Goal: Task Accomplishment & Management: Manage account settings

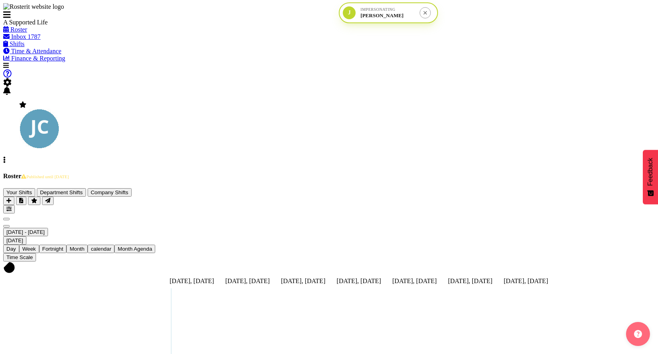
click at [45, 229] on span "[DATE] - [DATE]" at bounding box center [25, 232] width 38 height 6
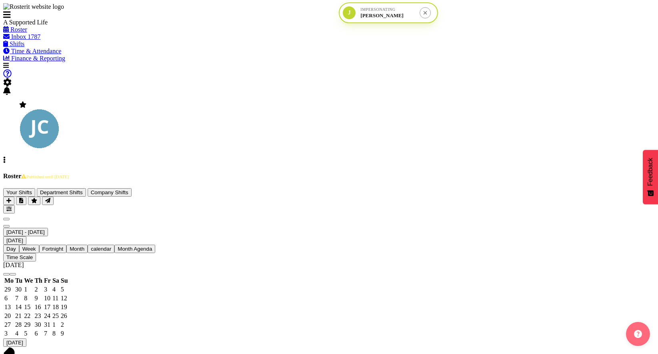
click at [6, 274] on span "previous month" at bounding box center [6, 274] width 0 height 0
click at [11, 330] on span "29" at bounding box center [7, 333] width 6 height 7
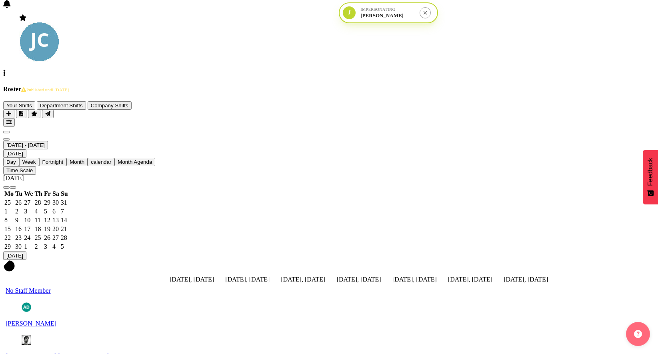
scroll to position [97, 0]
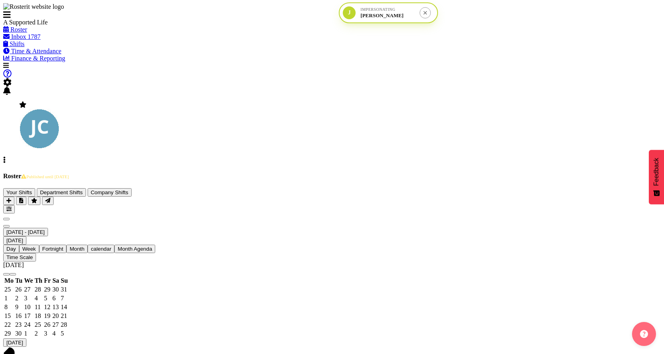
select select "4115"
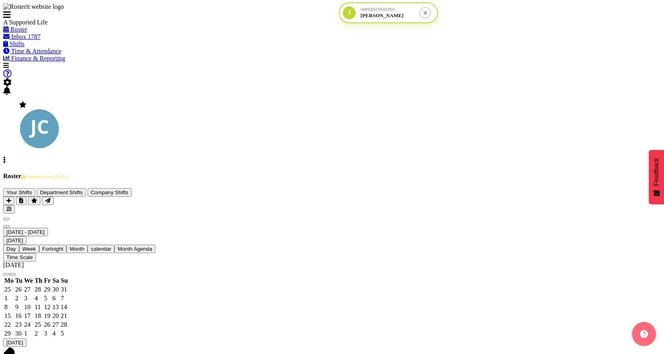
select select "4115"
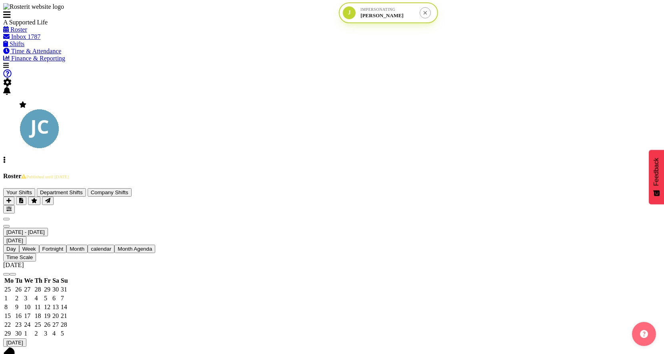
select select "4115"
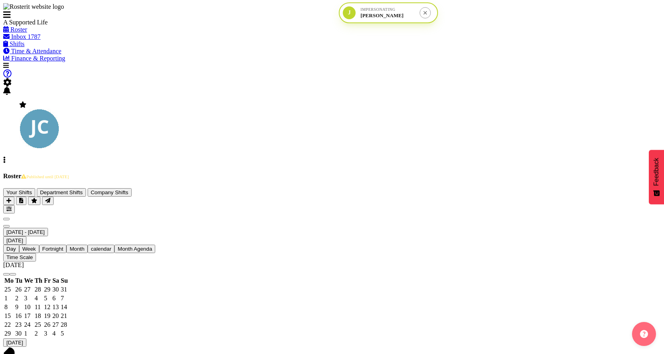
scroll to position [155, 0]
select select "4112"
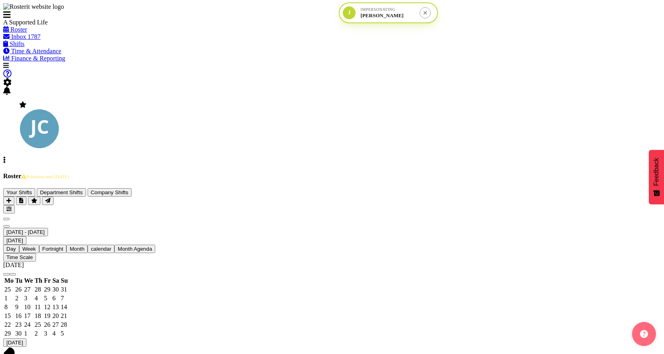
select select "4112"
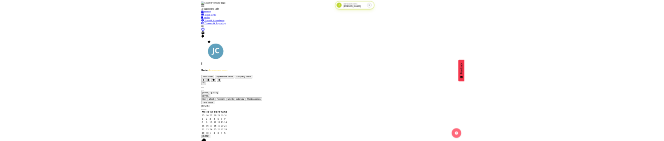
scroll to position [479, 0]
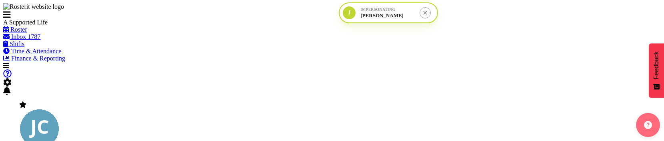
select select "4112"
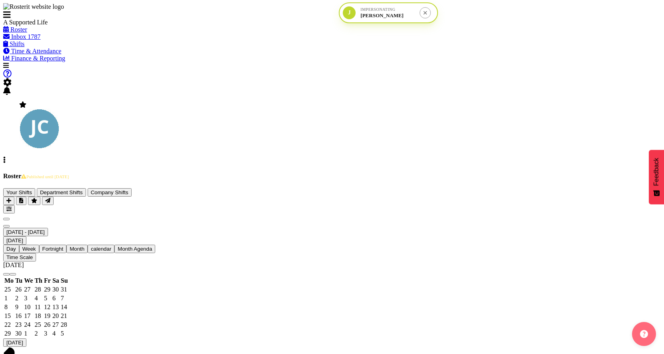
scroll to position [325, 0]
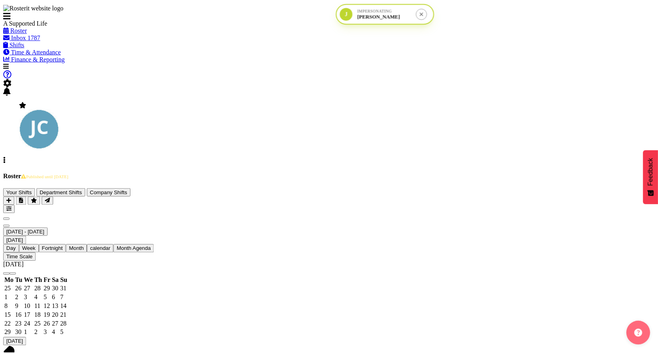
scroll to position [629, 0]
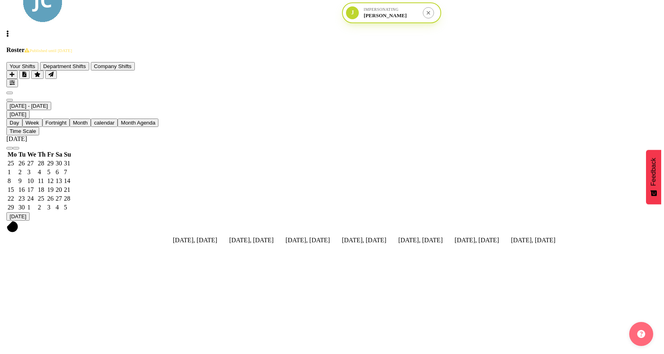
scroll to position [167, 0]
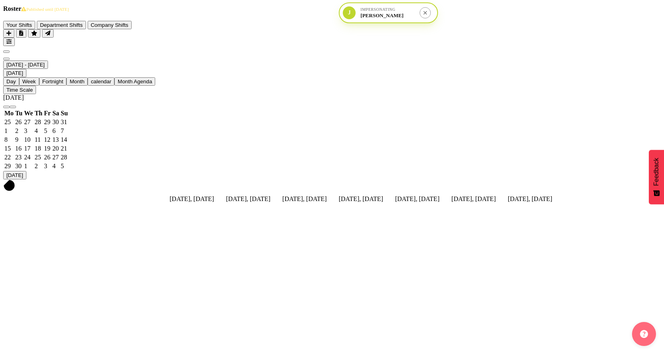
select select "4112"
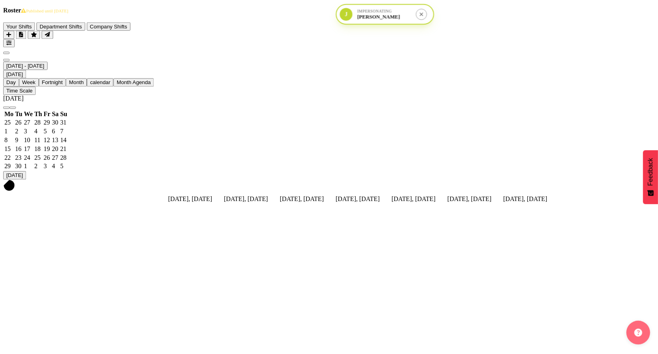
scroll to position [155, 0]
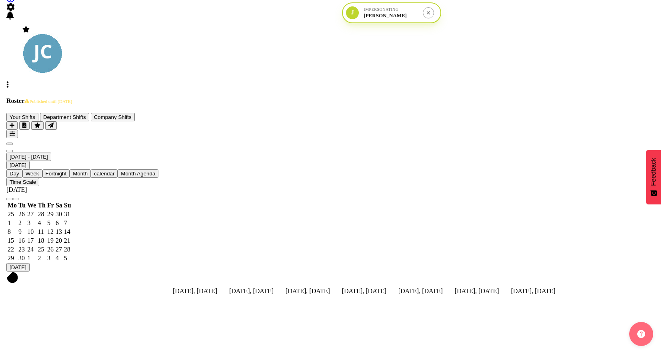
scroll to position [0, 0]
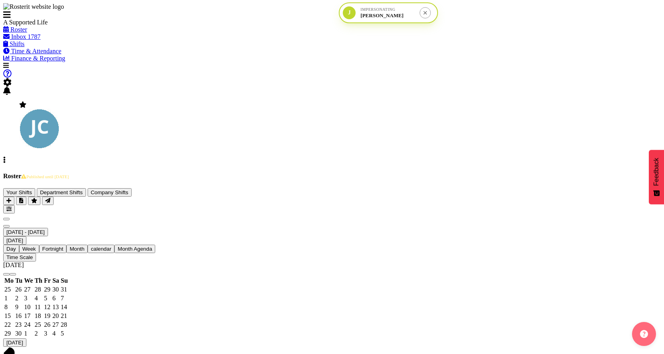
select select "4115"
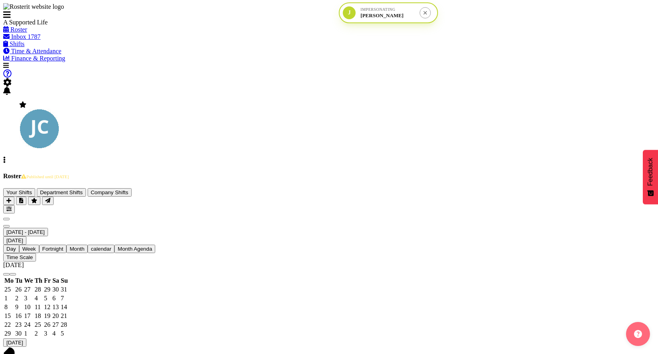
scroll to position [34, 0]
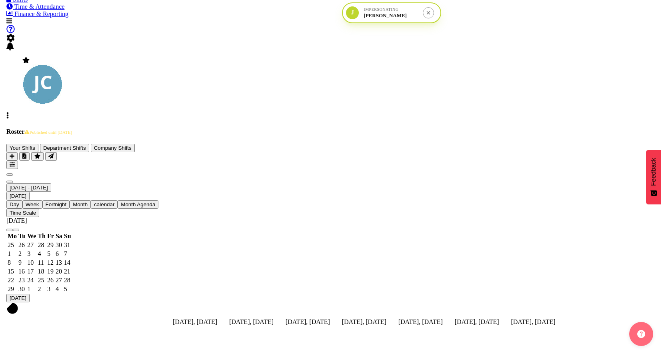
scroll to position [50, 0]
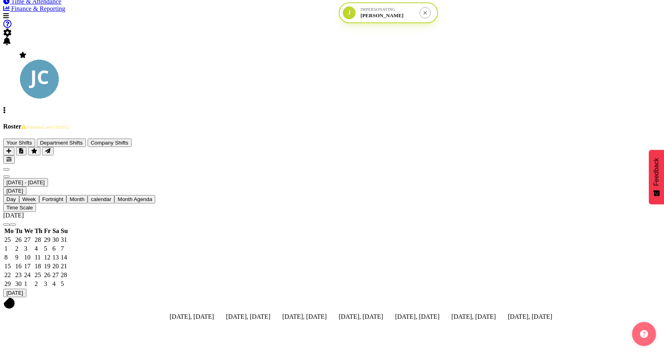
select select "4112"
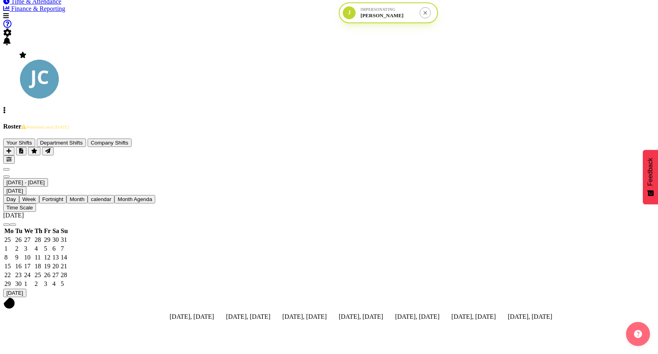
scroll to position [0, 0]
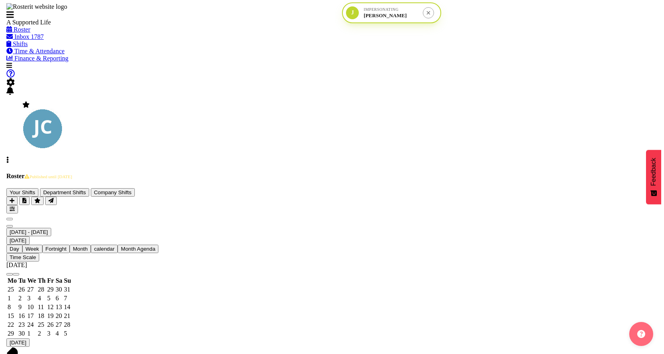
scroll to position [5, 0]
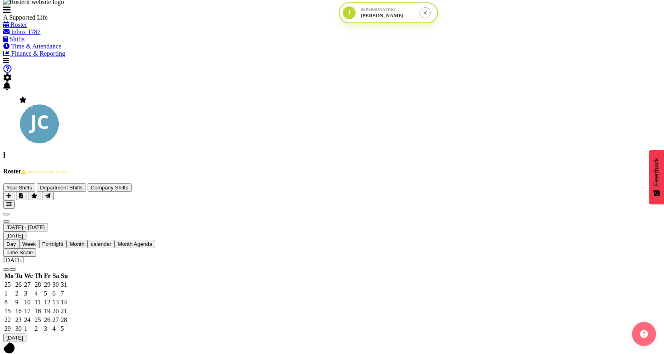
select select "4112"
drag, startPoint x: 291, startPoint y: 212, endPoint x: 514, endPoint y: 234, distance: 223.9
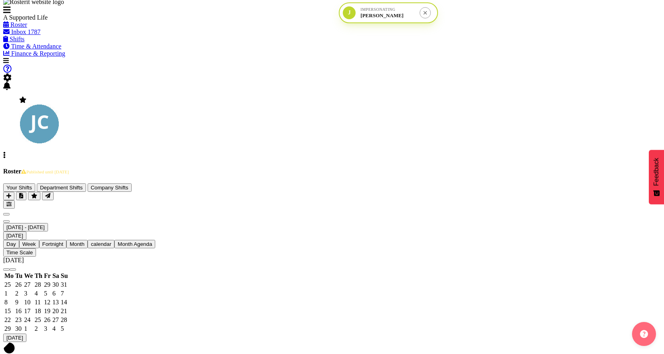
scroll to position [645, 0]
drag, startPoint x: 628, startPoint y: 102, endPoint x: 606, endPoint y: 104, distance: 21.7
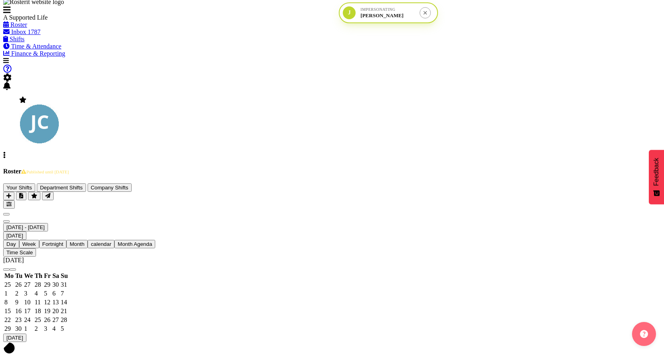
select select "4112"
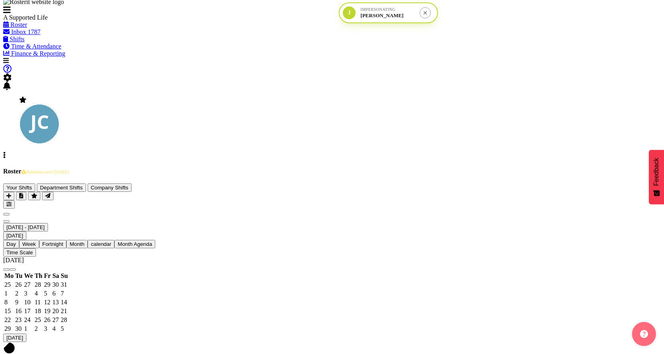
select select "4112"
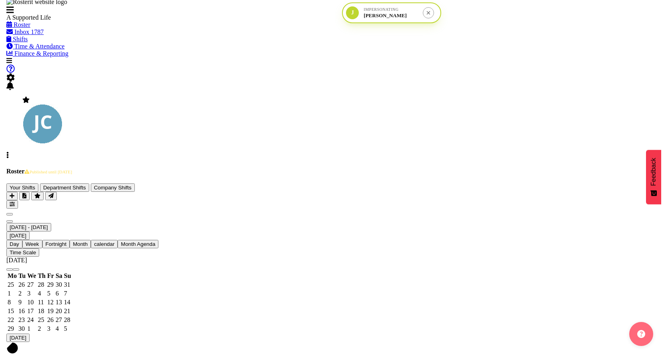
scroll to position [16, 0]
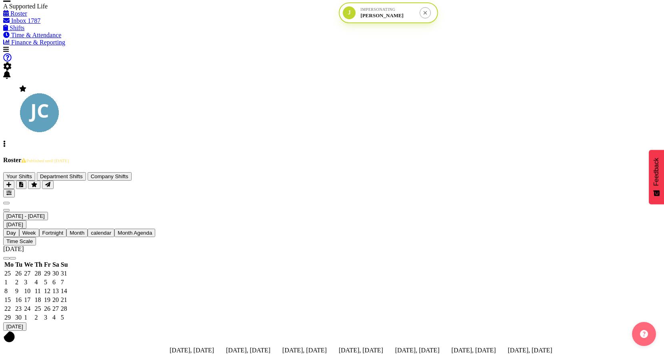
select select "4112"
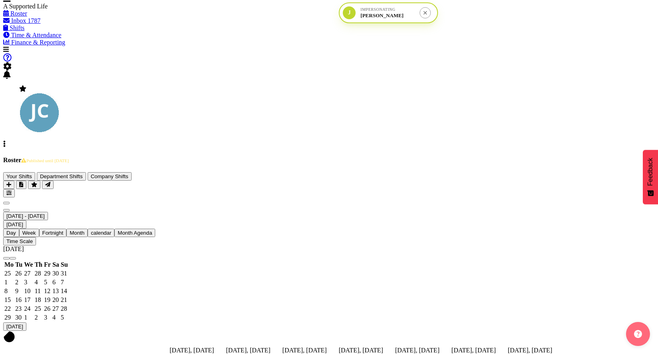
scroll to position [193, 0]
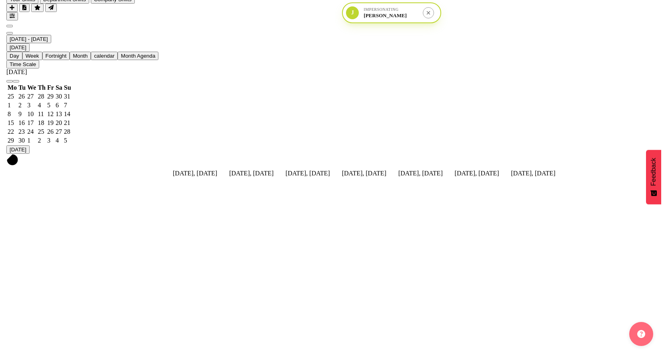
scroll to position [198, 0]
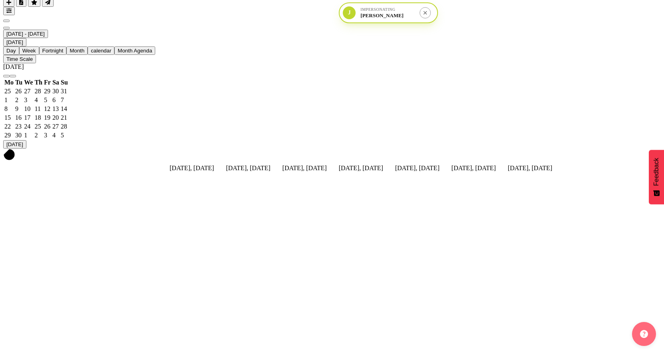
select select "4112"
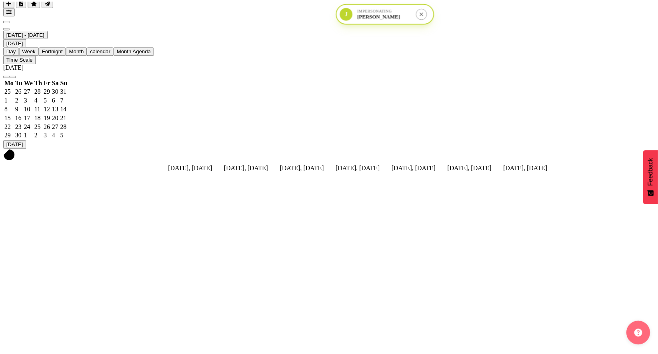
scroll to position [542, 0]
click at [420, 11] on form at bounding box center [425, 12] width 11 height 11
click at [424, 13] on icon "submit" at bounding box center [426, 13] width 4 height 4
